Goal: Transaction & Acquisition: Subscribe to service/newsletter

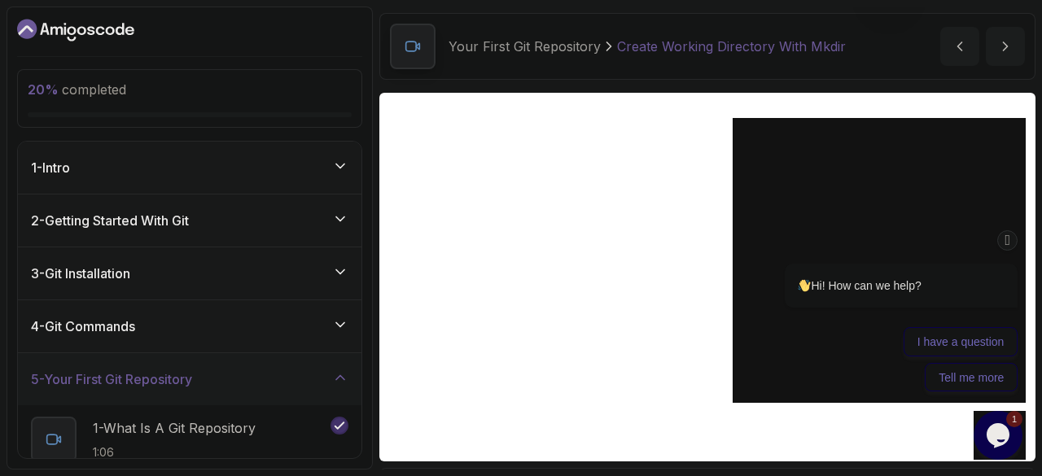
click at [239, 167] on div "1 - Intro" at bounding box center [189, 168] width 317 height 20
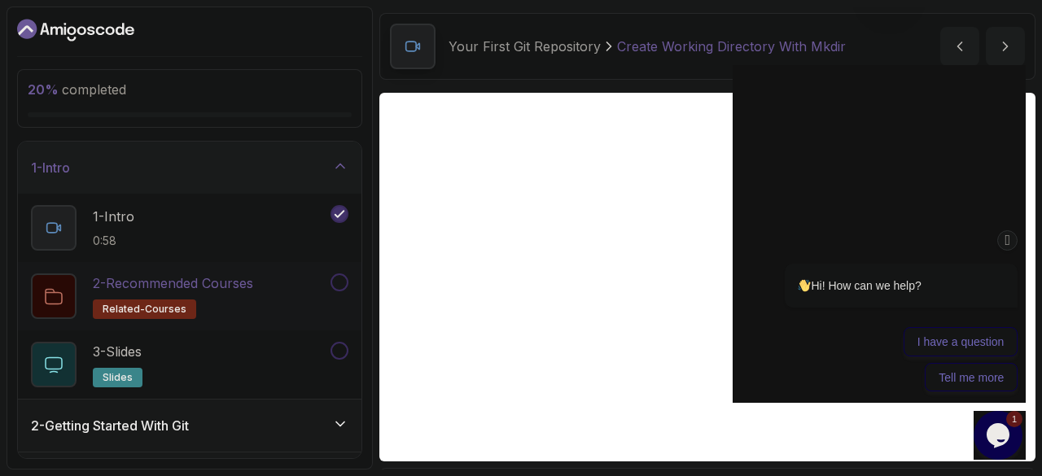
click at [236, 278] on p "2 - Recommended Courses" at bounding box center [173, 283] width 160 height 20
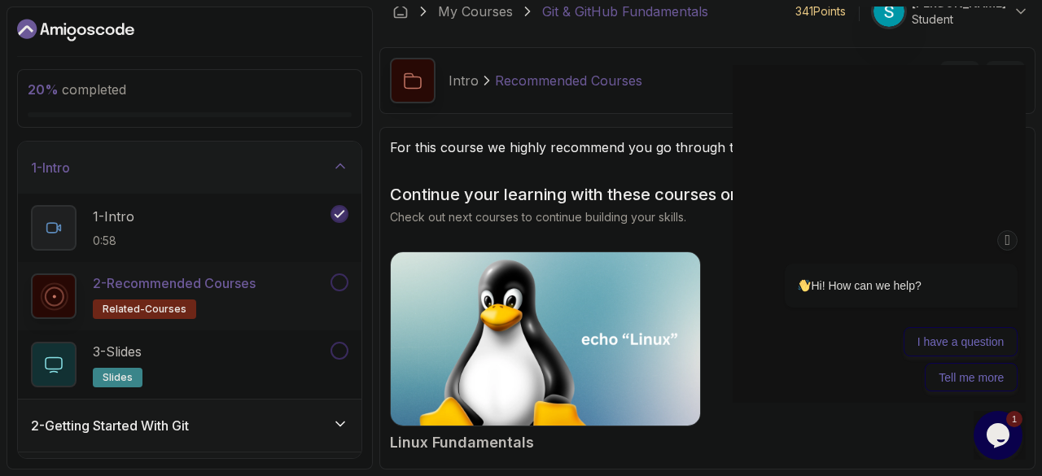
scroll to position [16, 0]
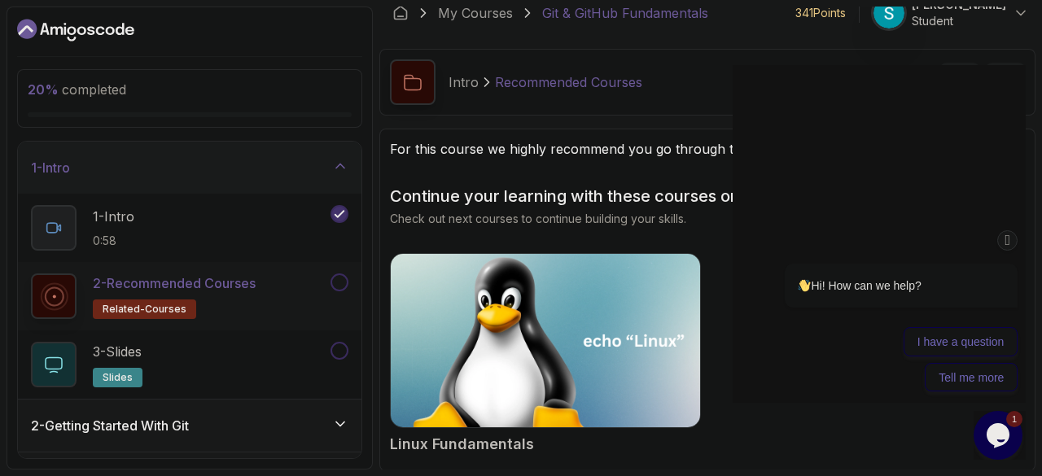
click at [526, 352] on img at bounding box center [545, 341] width 325 height 182
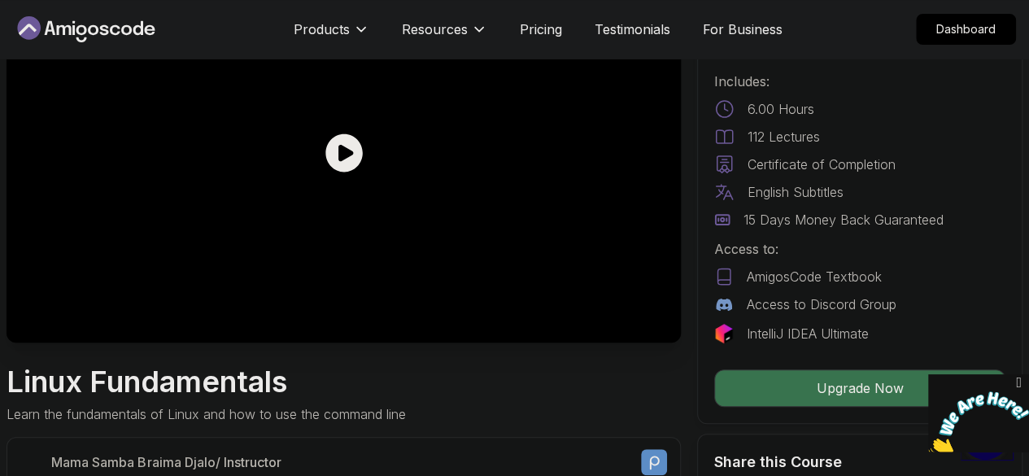
scroll to position [144, 0]
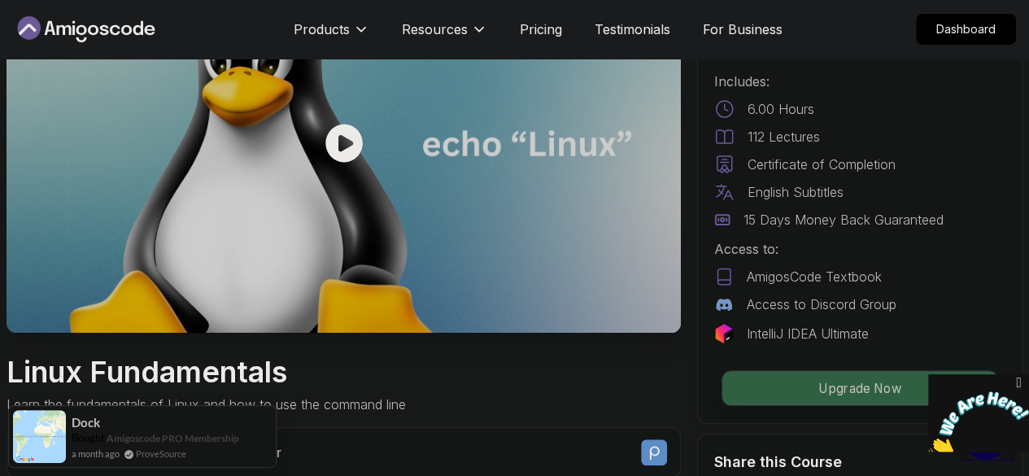
click at [796, 389] on p "Upgrade Now" at bounding box center [860, 388] width 275 height 34
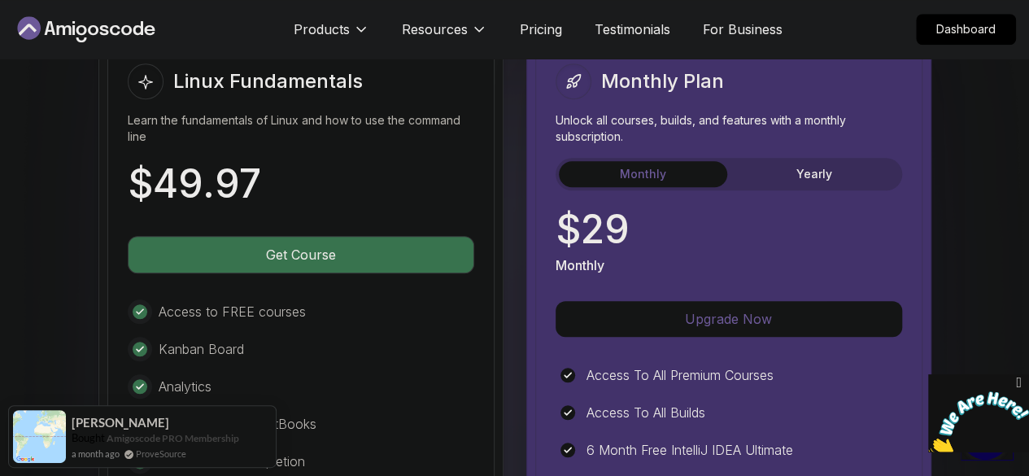
scroll to position [3778, 0]
click at [666, 168] on button "Monthly" at bounding box center [643, 175] width 168 height 26
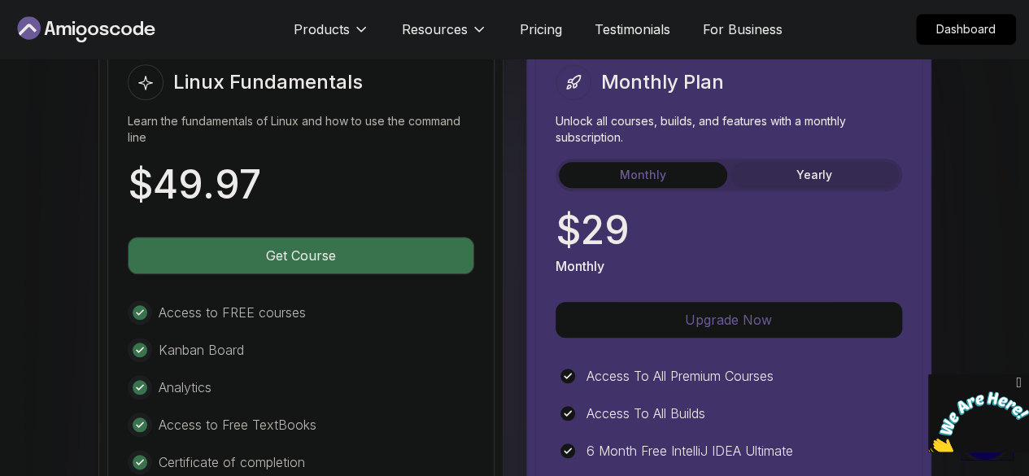
click at [793, 172] on button "Yearly" at bounding box center [815, 175] width 168 height 26
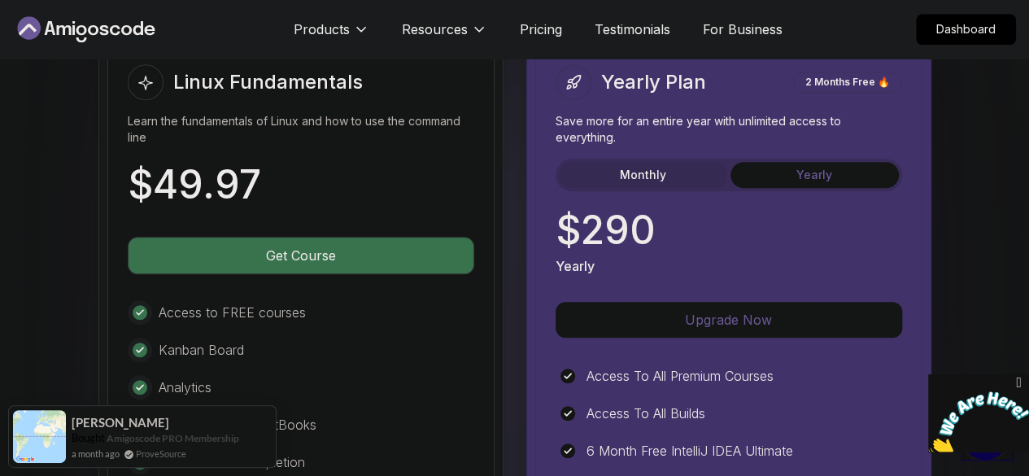
click at [684, 164] on button "Monthly" at bounding box center [643, 175] width 168 height 26
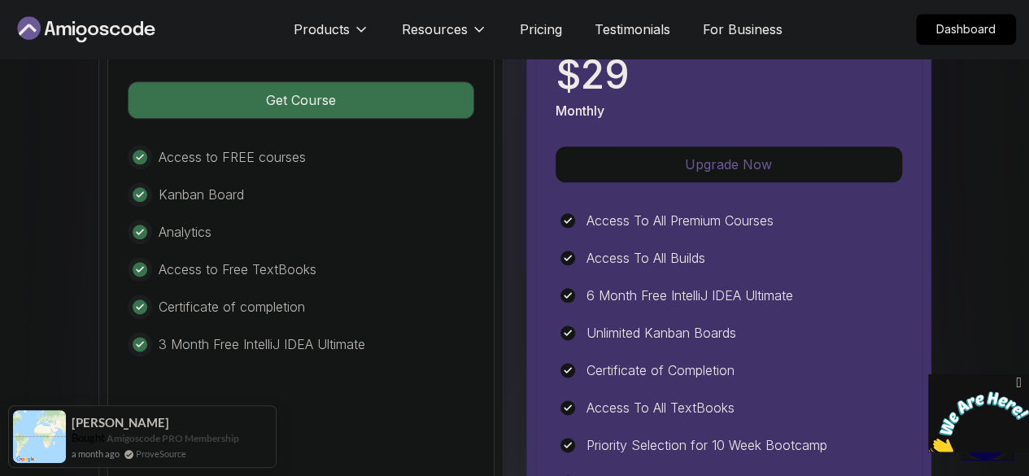
scroll to position [3935, 0]
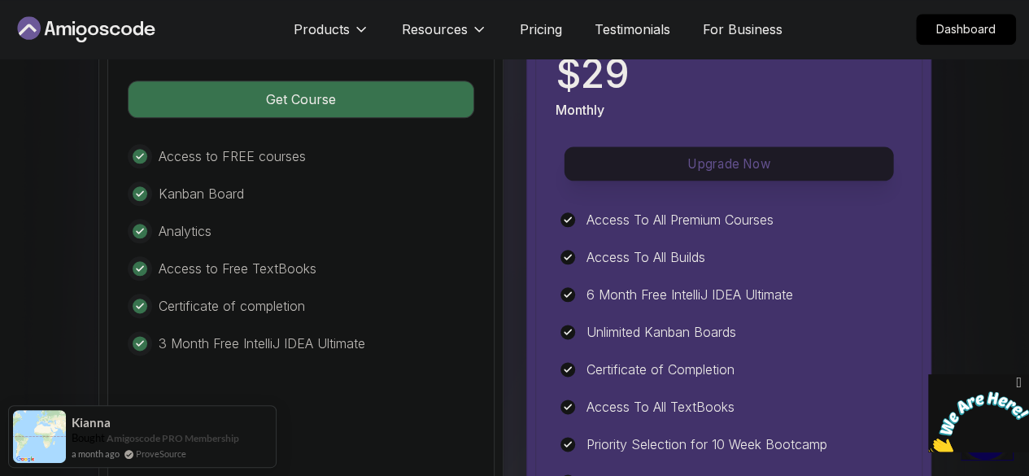
click at [850, 167] on p "Upgrade Now" at bounding box center [729, 163] width 330 height 34
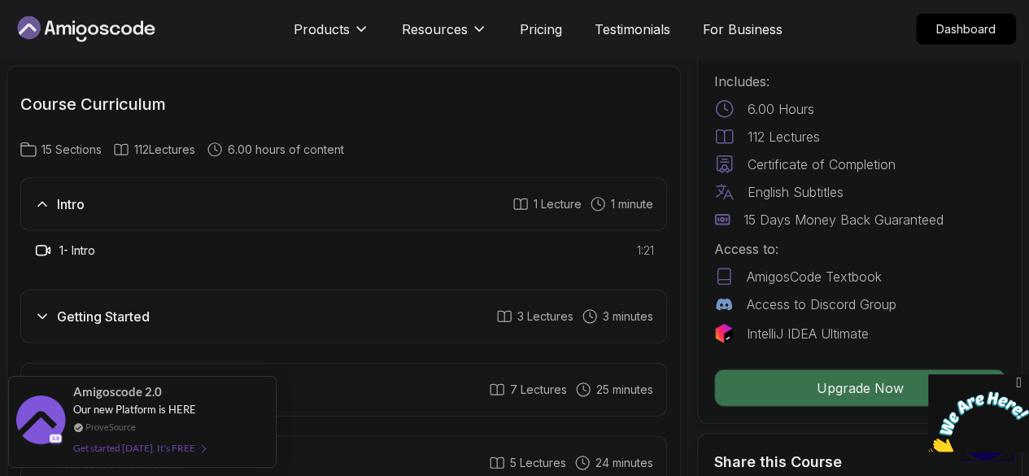
scroll to position [2152, 0]
